Goal: Information Seeking & Learning: Learn about a topic

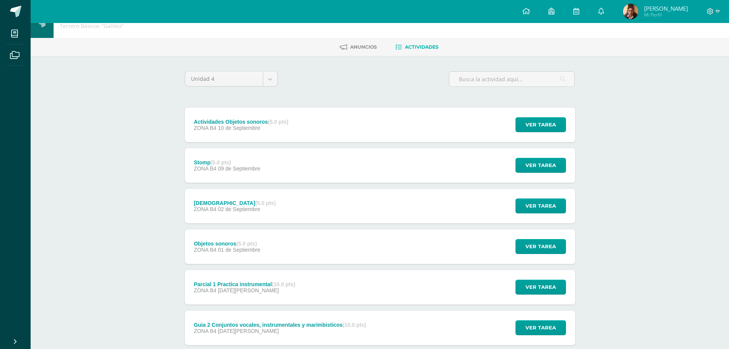
scroll to position [108, 0]
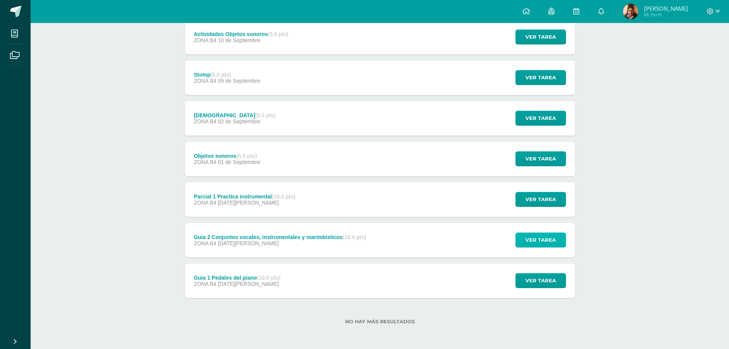
click at [526, 242] on button "Ver tarea" at bounding box center [541, 239] width 51 height 15
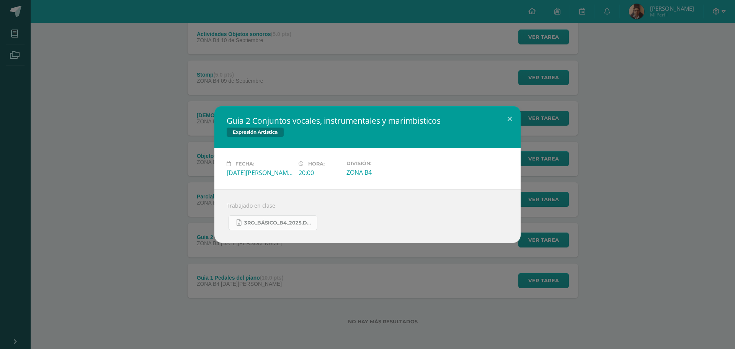
click at [271, 222] on span "3ro_Básico_B4_2025.docx" at bounding box center [278, 223] width 69 height 6
click at [122, 51] on div "Guia 2 Conjuntos vocales, instrumentales y marimbisticos Expresión Artistica Fe…" at bounding box center [367, 174] width 735 height 349
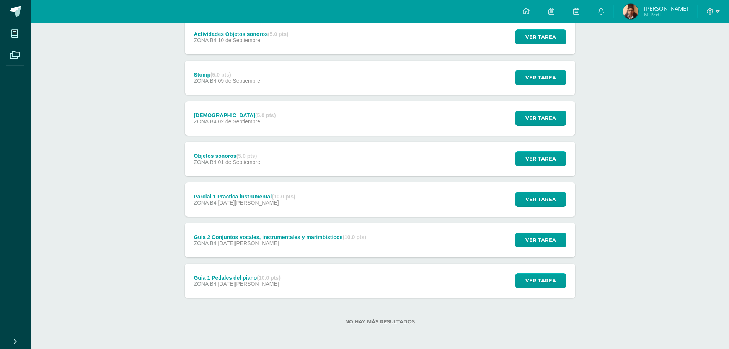
click at [263, 195] on div "Parcial 1 Practica instrumental (10.0 pts)" at bounding box center [244, 196] width 101 height 6
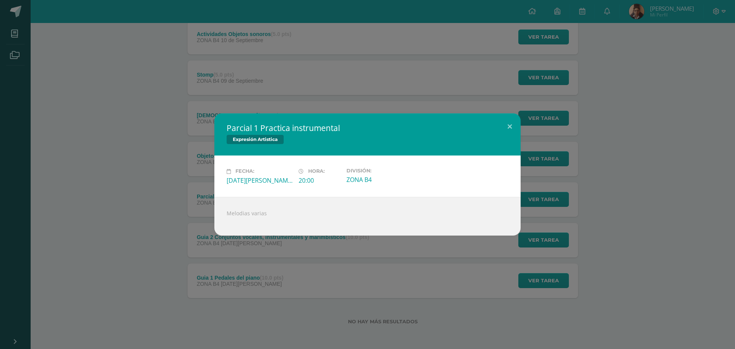
click at [86, 190] on div "Parcial 1 Practica instrumental Expresión Artistica Fecha: Martes 26 de Agosto …" at bounding box center [367, 174] width 729 height 122
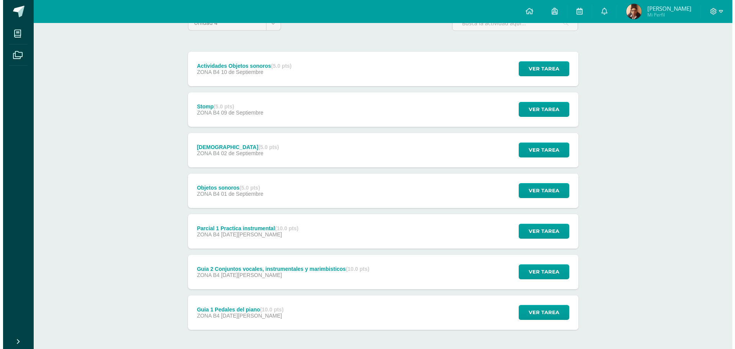
scroll to position [69, 0]
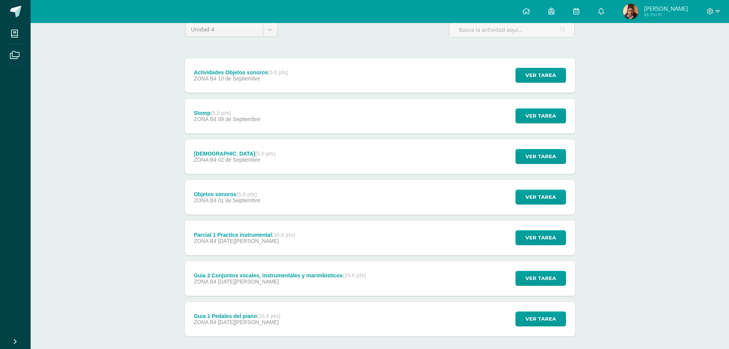
click at [297, 244] on div "Parcial 1 Practica instrumental (10.0 pts) ZONA B4 26 de Agosto" at bounding box center [245, 237] width 120 height 34
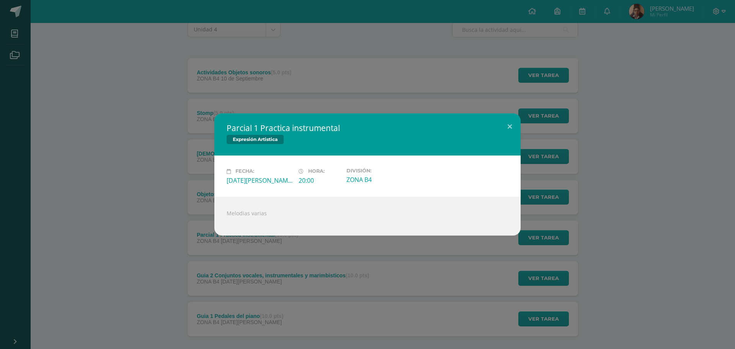
click at [171, 219] on div "Parcial 1 Practica instrumental Expresión Artistica Fecha: Martes 26 de Agosto …" at bounding box center [367, 174] width 729 height 122
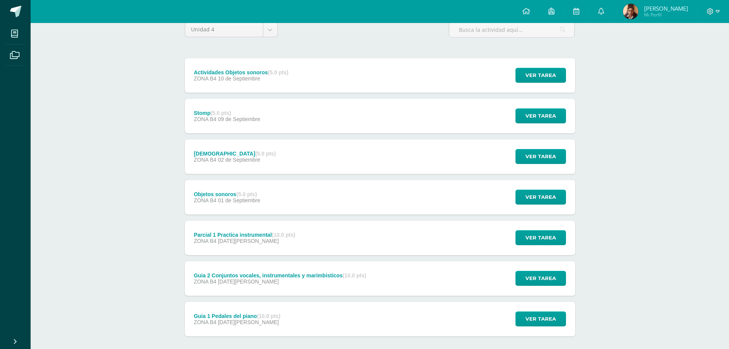
click at [250, 193] on strong "(5.0 pts)" at bounding box center [247, 194] width 21 height 6
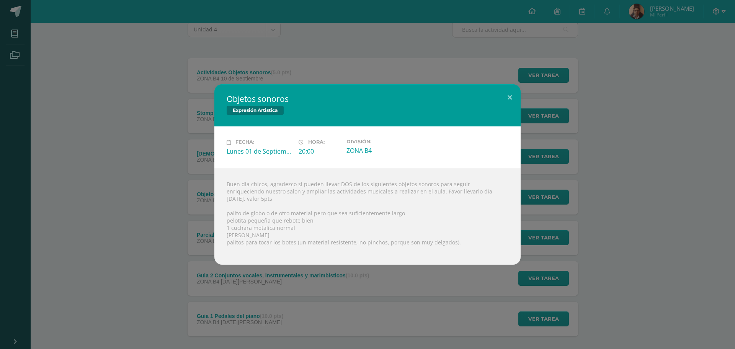
click at [150, 179] on div "Objetos sonoros Expresión Artistica Fecha: Lunes 01 de Septiembre Hora: 20:00 D…" at bounding box center [367, 174] width 729 height 180
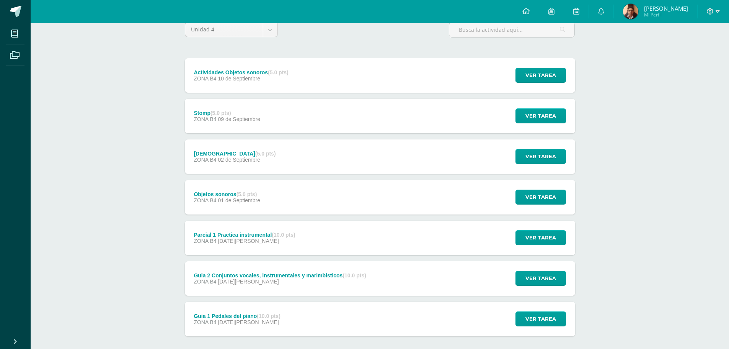
click at [283, 275] on div "Guia 2 Conjuntos vocales, instrumentales y marimbisticos (10.0 pts)" at bounding box center [280, 275] width 172 height 6
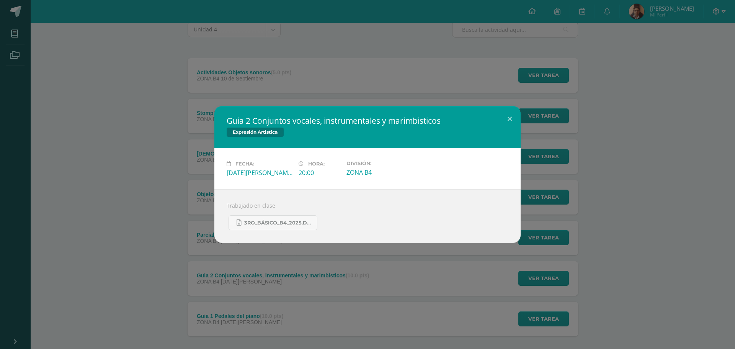
drag, startPoint x: 252, startPoint y: 119, endPoint x: 397, endPoint y: 114, distance: 145.2
click at [387, 116] on h2 "Guia 2 Conjuntos vocales, instrumentales y marimbisticos" at bounding box center [368, 120] width 282 height 11
click at [397, 114] on div "Guia 2 Conjuntos vocales, instrumentales y marimbisticos Expresión Artistica" at bounding box center [367, 127] width 306 height 42
click at [118, 89] on div "Guia 2 Conjuntos vocales, instrumentales y marimbisticos Expresión Artistica Fe…" at bounding box center [367, 174] width 735 height 349
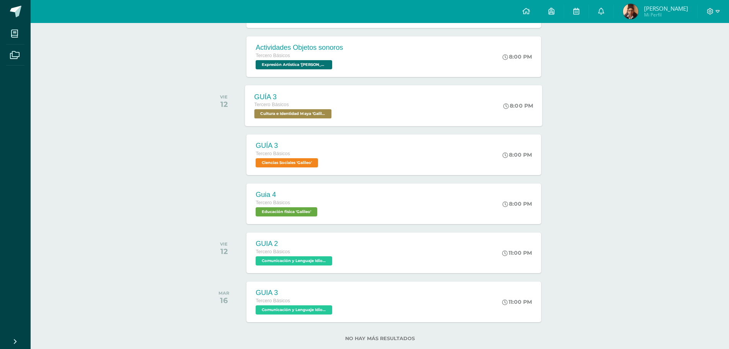
scroll to position [230, 0]
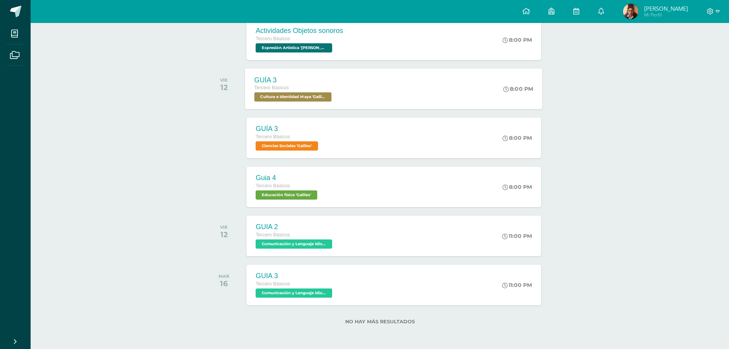
click at [297, 96] on span "Cultura e Identidad Maya 'Galileo'" at bounding box center [293, 96] width 77 height 9
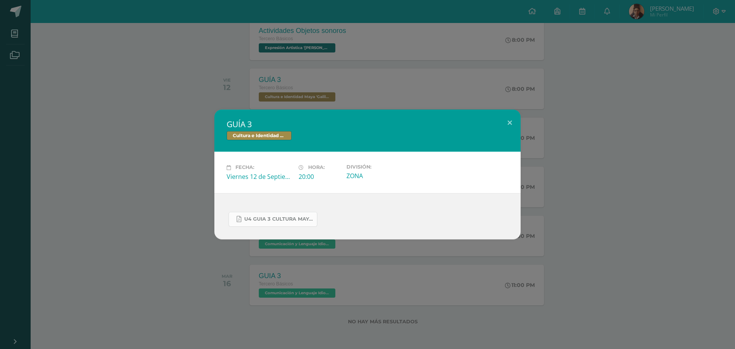
click at [273, 218] on span "U4 GUIA 3 CULTURA MAYA BASICOS.pdf" at bounding box center [278, 219] width 69 height 6
drag, startPoint x: 164, startPoint y: 58, endPoint x: 31, endPoint y: 57, distance: 133.2
click at [163, 58] on div "GUÍA 3 Cultura e Identidad Maya Fecha: Viernes 12 de Septiembre Hora: 20:00 Div…" at bounding box center [367, 174] width 735 height 349
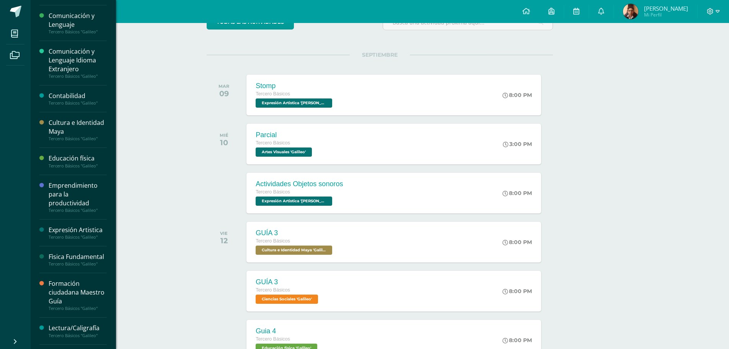
scroll to position [115, 0]
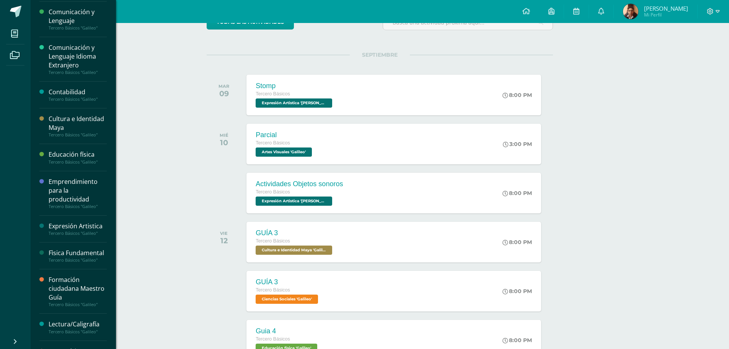
click at [72, 123] on div "Cultura e Identidad Maya" at bounding box center [78, 123] width 58 height 18
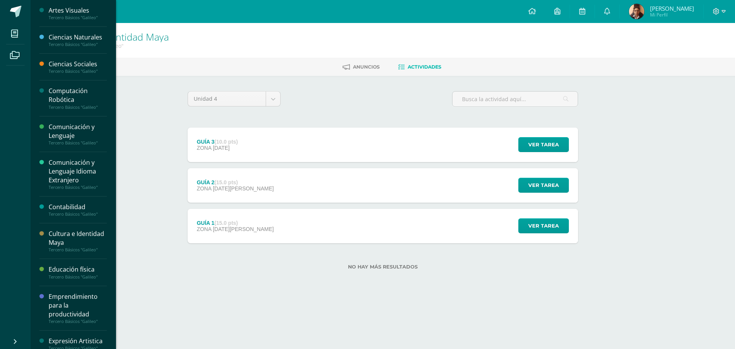
click at [57, 127] on div "Comunicación y Lenguaje" at bounding box center [78, 131] width 58 height 18
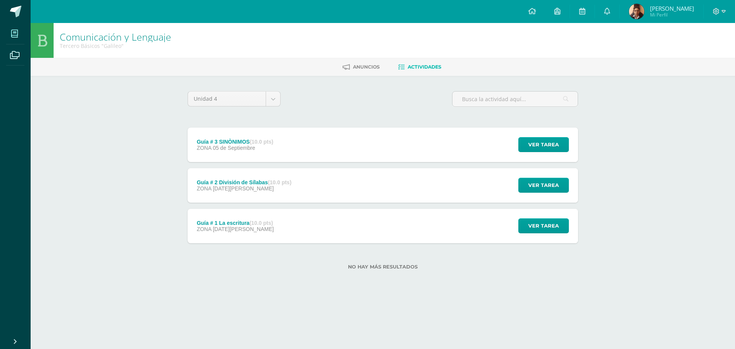
click at [11, 36] on icon at bounding box center [14, 34] width 7 height 8
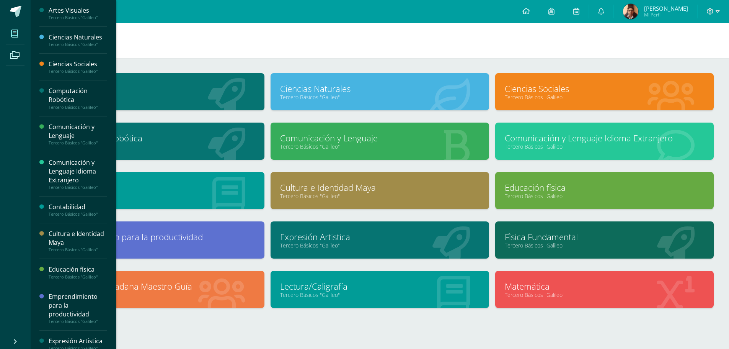
click at [320, 143] on link "Tercero Básicos "Galileo"" at bounding box center [379, 146] width 199 height 7
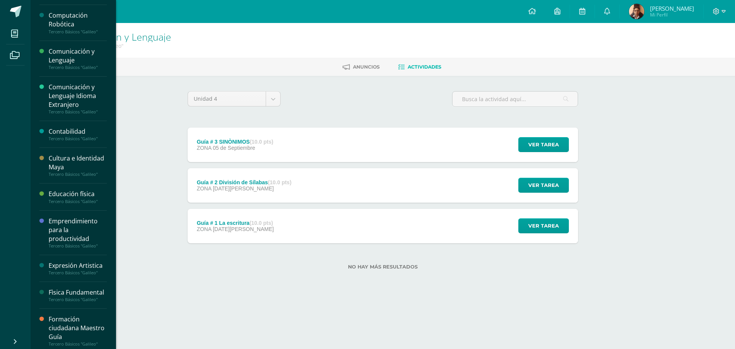
scroll to position [77, 0]
click at [81, 161] on div "Cultura e Identidad Maya" at bounding box center [78, 162] width 58 height 18
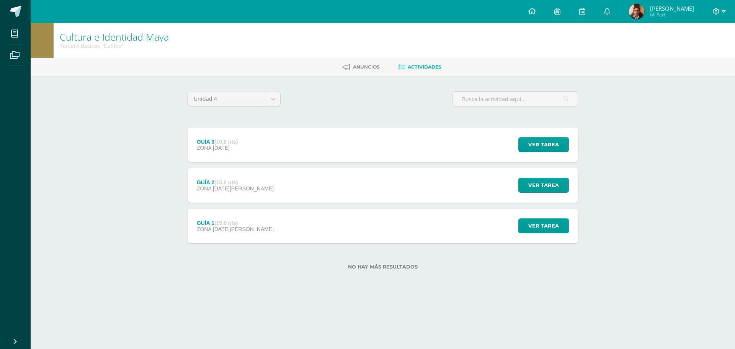
click at [216, 191] on span "[DATE][PERSON_NAME]" at bounding box center [243, 188] width 61 height 6
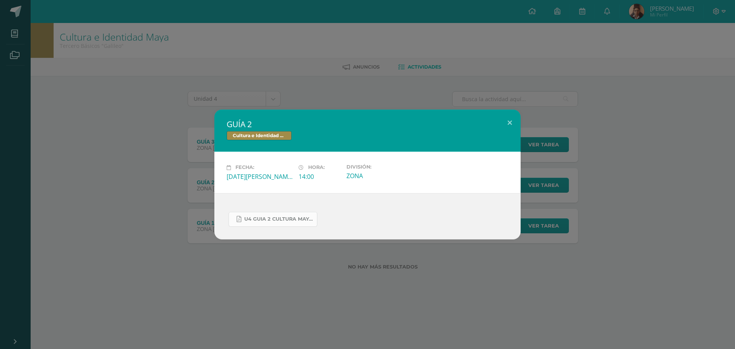
click at [279, 224] on link "U4 GUIA 2 CULTURA MAYA BÁSICOS.pdf" at bounding box center [273, 219] width 89 height 15
click at [162, 75] on div "GUÍA 2 Cultura e Identidad Maya Fecha: Viernes 29 de Agosto Hora: 14:00 Divisió…" at bounding box center [367, 174] width 735 height 349
